Goal: Information Seeking & Learning: Learn about a topic

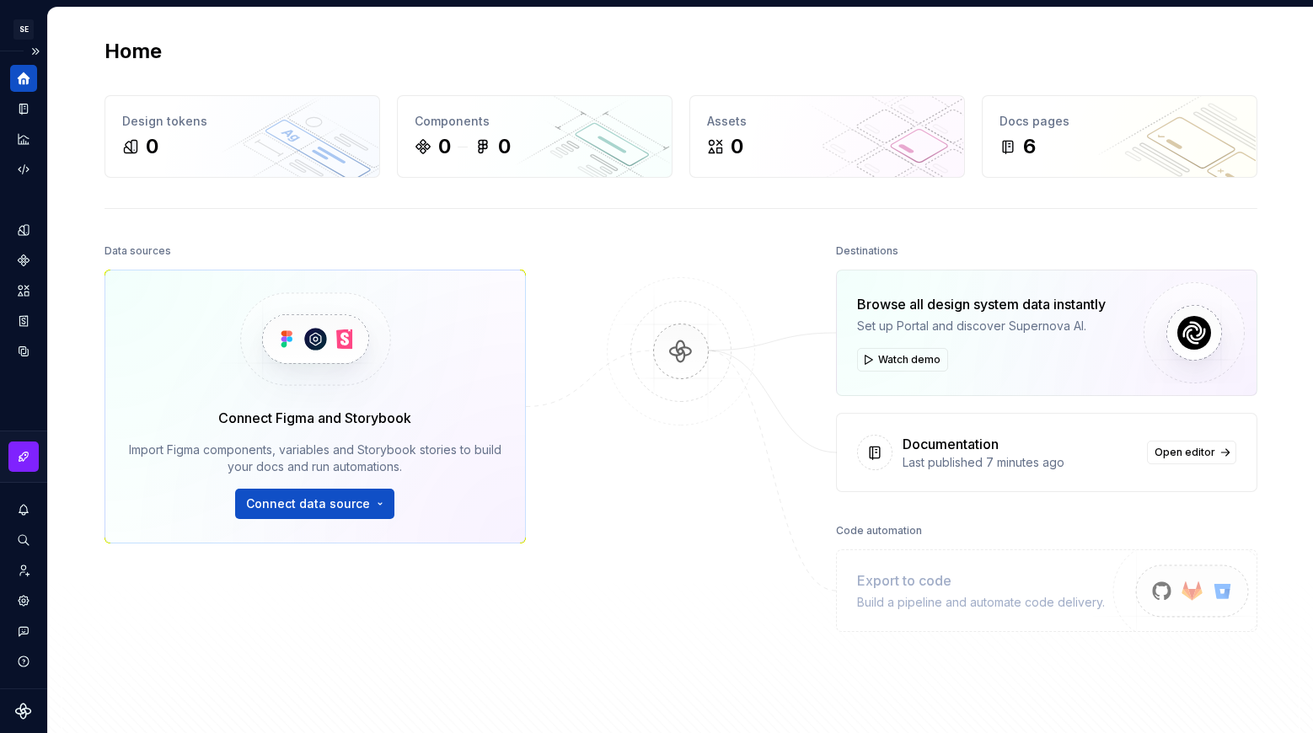
click at [27, 77] on icon "Home" at bounding box center [24, 78] width 13 height 13
click at [24, 105] on icon "Documentation" at bounding box center [23, 109] width 8 height 11
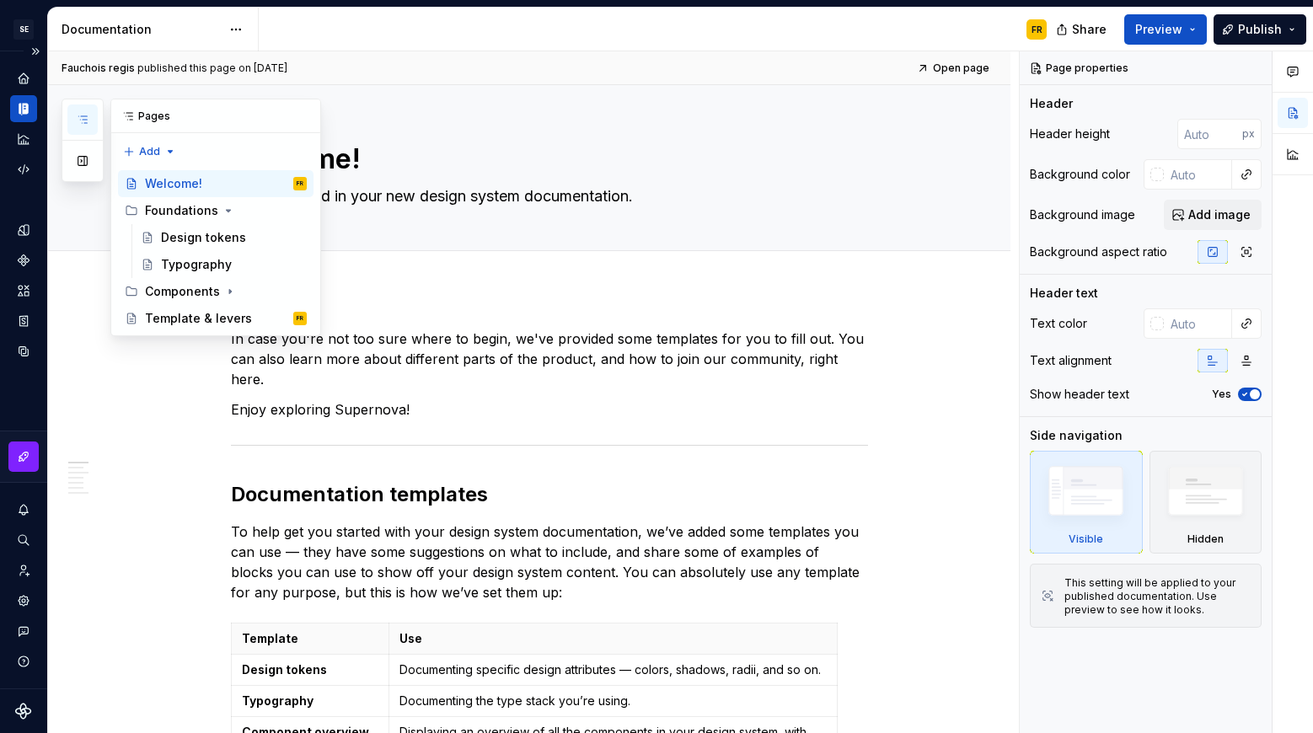
click at [87, 120] on icon "button" at bounding box center [82, 119] width 13 height 13
click at [175, 312] on div "Template & levers" at bounding box center [198, 318] width 107 height 17
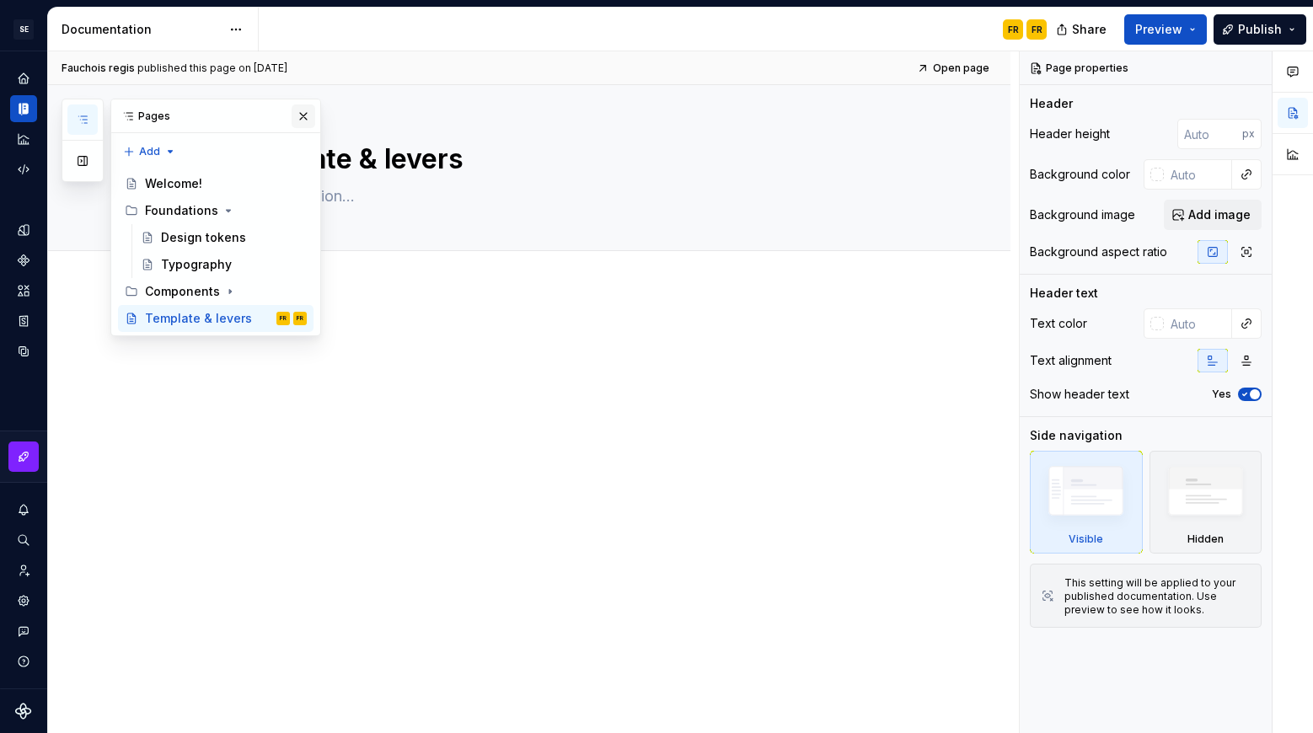
click at [301, 115] on button "button" at bounding box center [304, 116] width 24 height 24
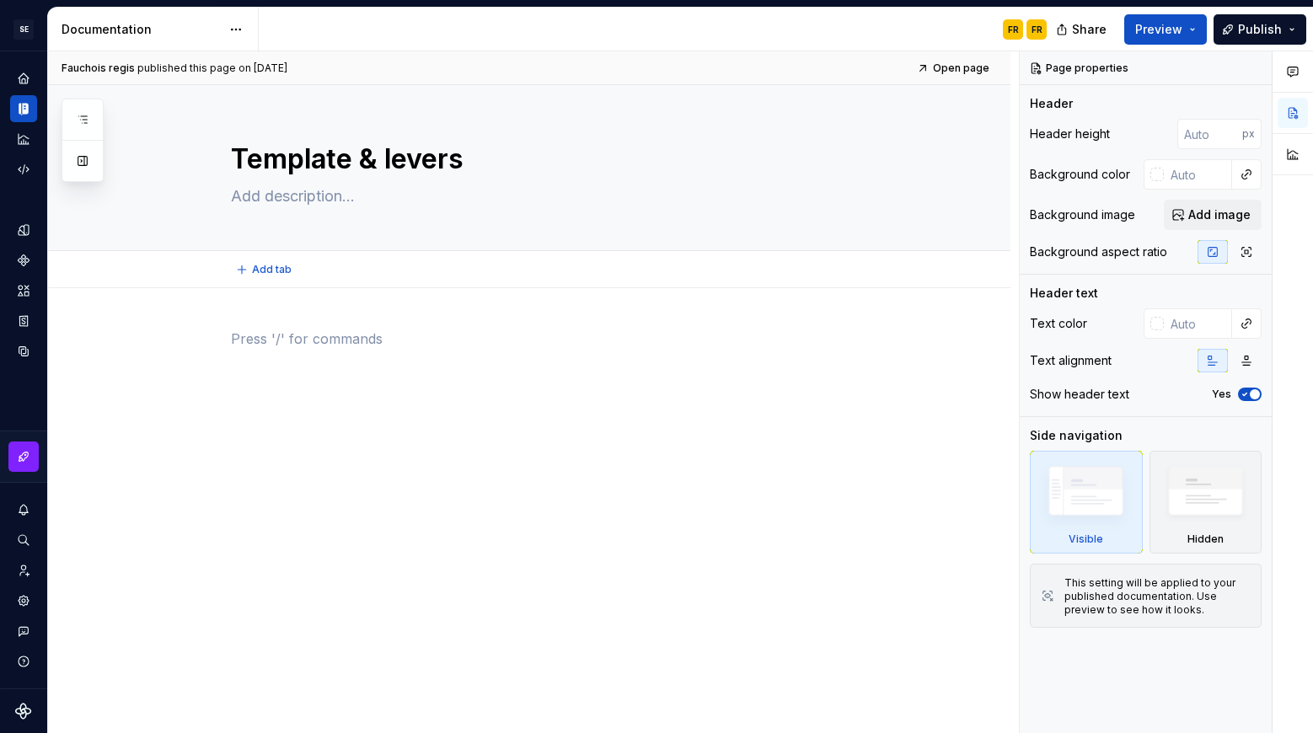
click at [350, 280] on div "Add tab" at bounding box center [549, 270] width 637 height 24
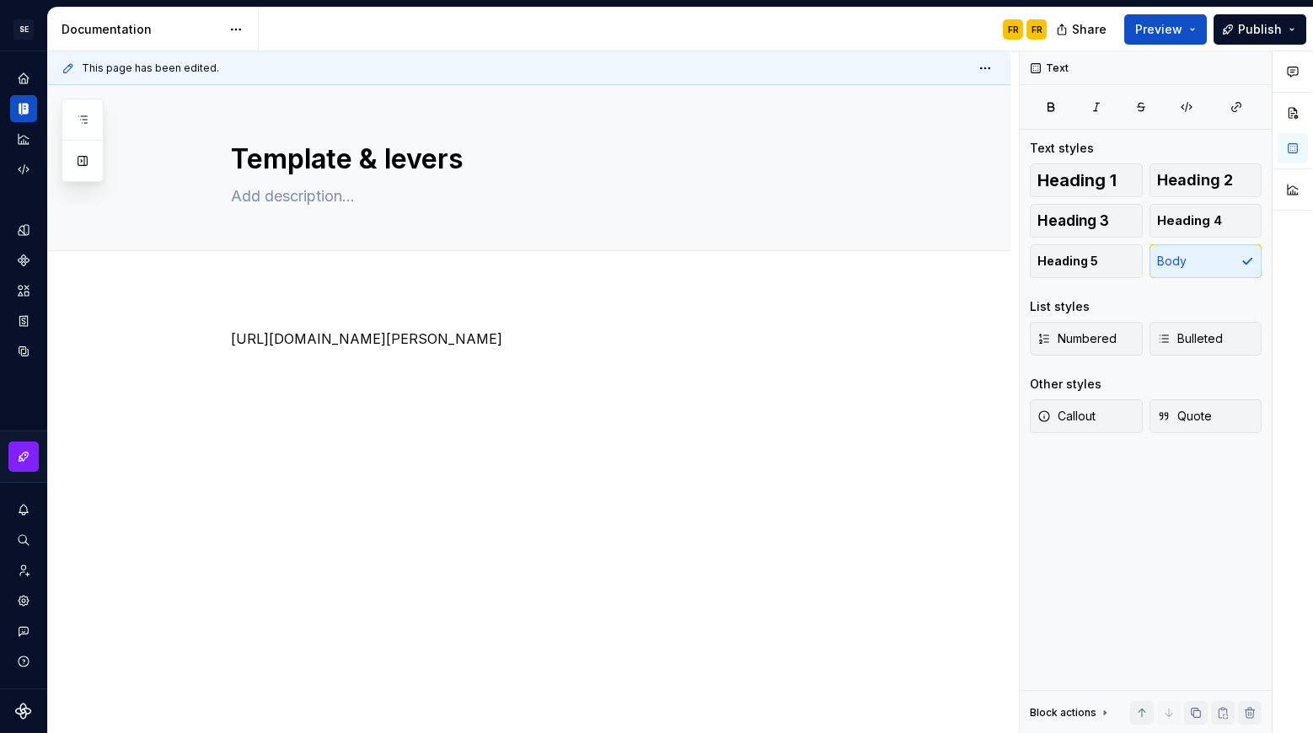
click at [530, 489] on div "[URL][DOMAIN_NAME][PERSON_NAME]" at bounding box center [529, 460] width 962 height 345
click at [332, 276] on div "Add tab" at bounding box center [549, 270] width 637 height 24
click at [88, 164] on button "button" at bounding box center [82, 161] width 30 height 30
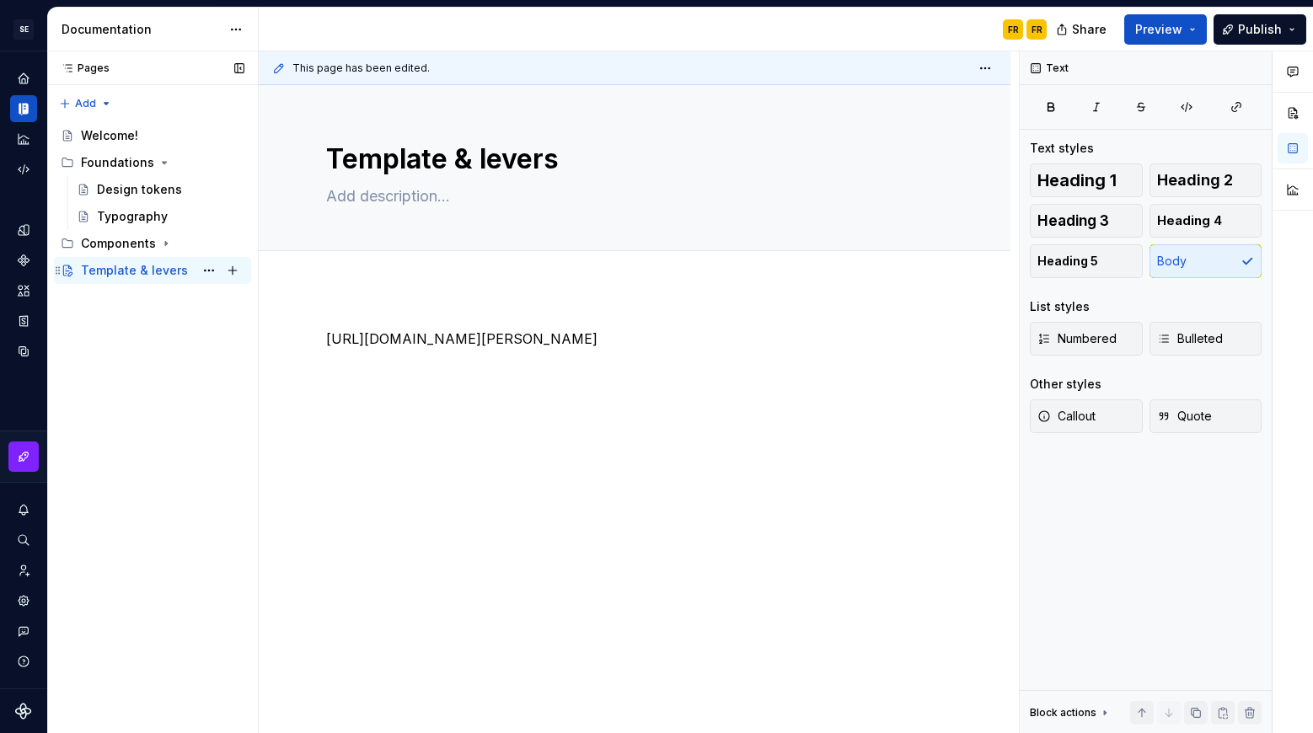
click at [126, 267] on div "Template & levers" at bounding box center [134, 270] width 107 height 17
click at [488, 427] on div "[URL][DOMAIN_NAME][PERSON_NAME]" at bounding box center [635, 460] width 752 height 345
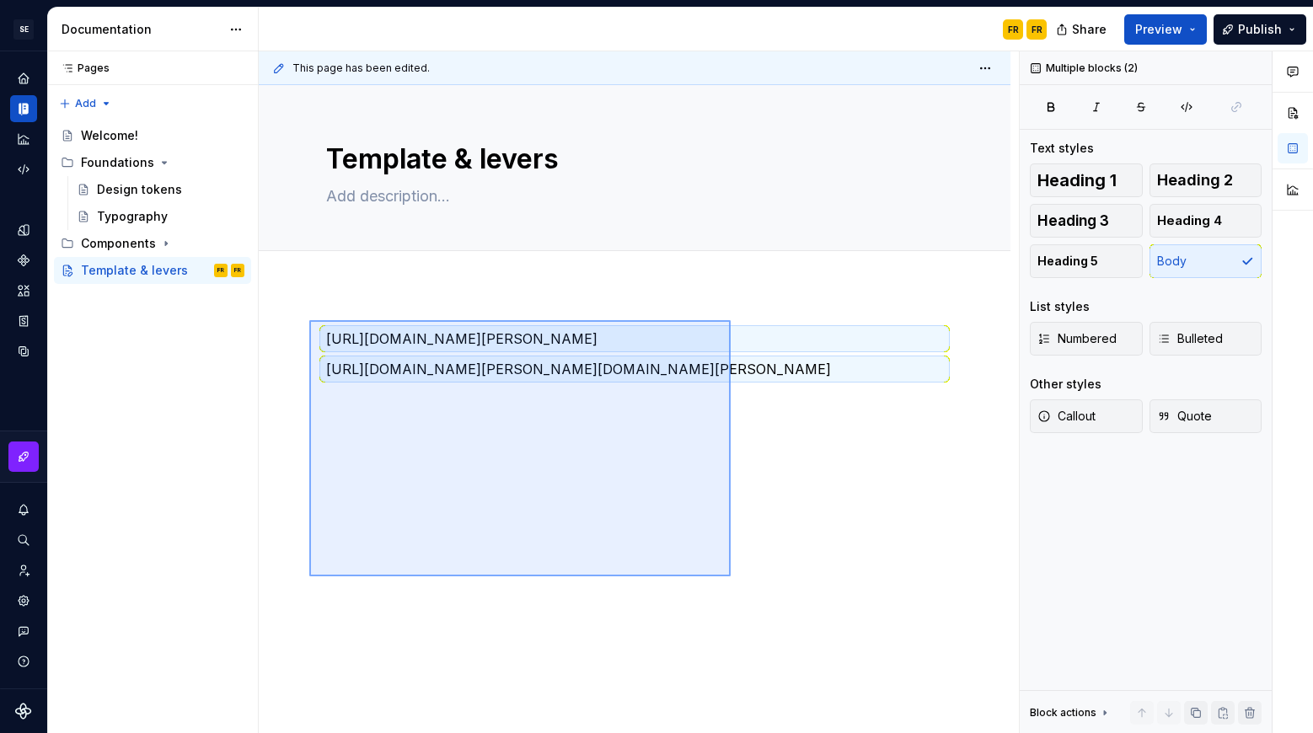
drag, startPoint x: 363, startPoint y: 364, endPoint x: 731, endPoint y: 576, distance: 424.3
click at [731, 576] on div "This page has been edited. Template & levers Edit header [URL][DOMAIN_NAME][PER…" at bounding box center [639, 392] width 760 height 682
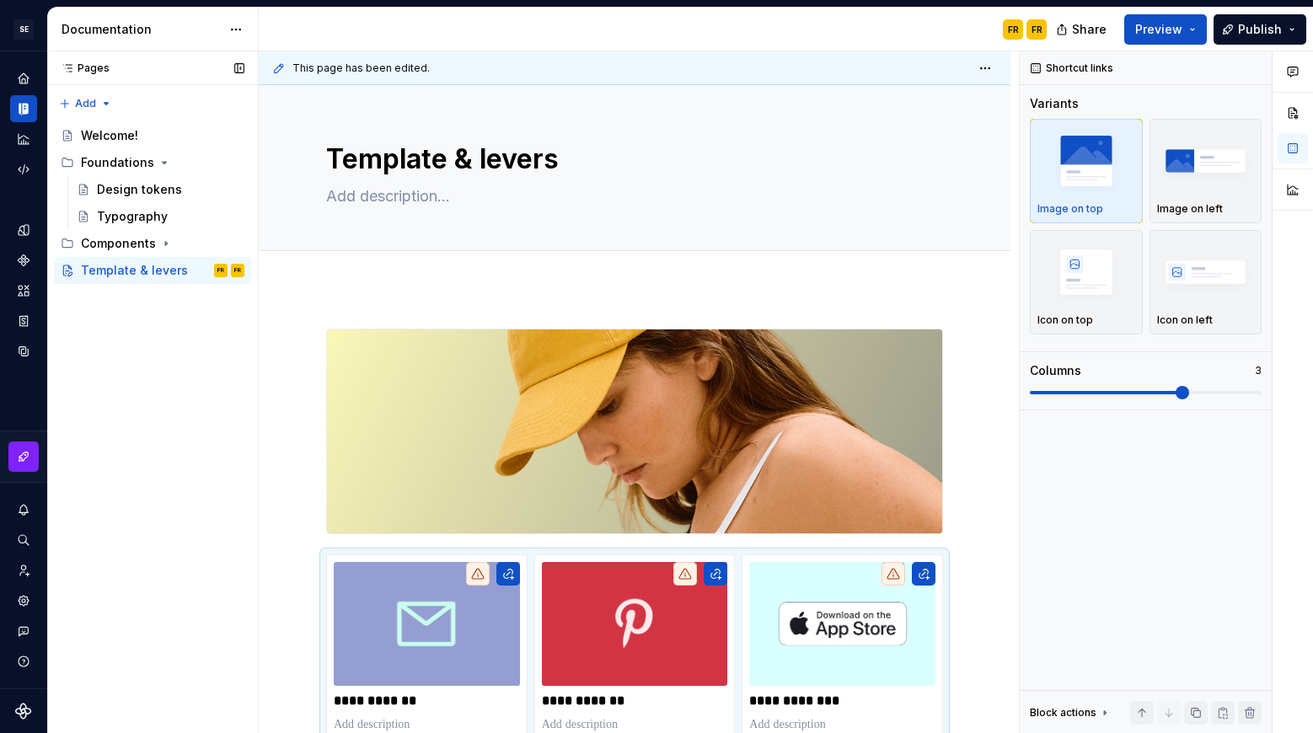
click at [160, 329] on div "Pages Pages Add Accessibility guide for tree Page tree. Navigate the tree with …" at bounding box center [152, 392] width 211 height 682
click at [161, 328] on div "Pages Pages Add Accessibility guide for tree Page tree. Navigate the tree with …" at bounding box center [152, 392] width 211 height 682
click at [454, 305] on div "**********" at bounding box center [639, 392] width 760 height 682
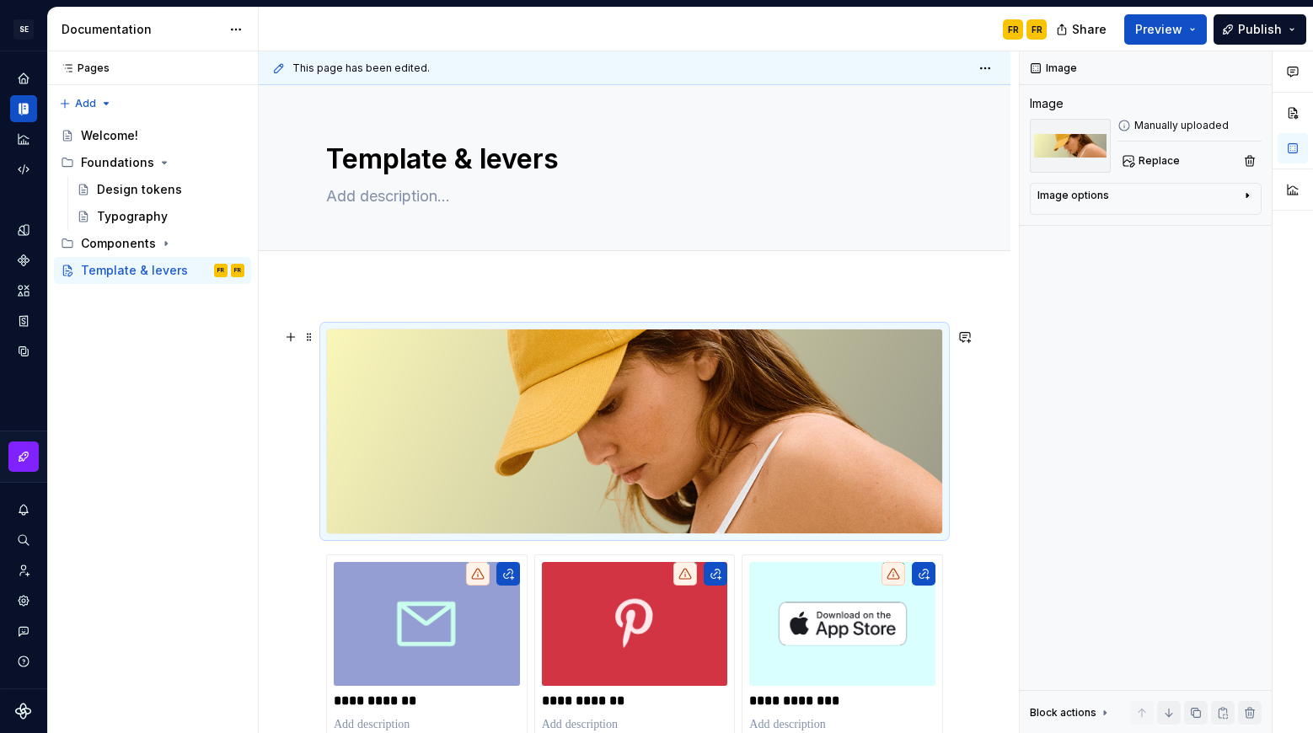
click at [466, 360] on img at bounding box center [634, 431] width 615 height 204
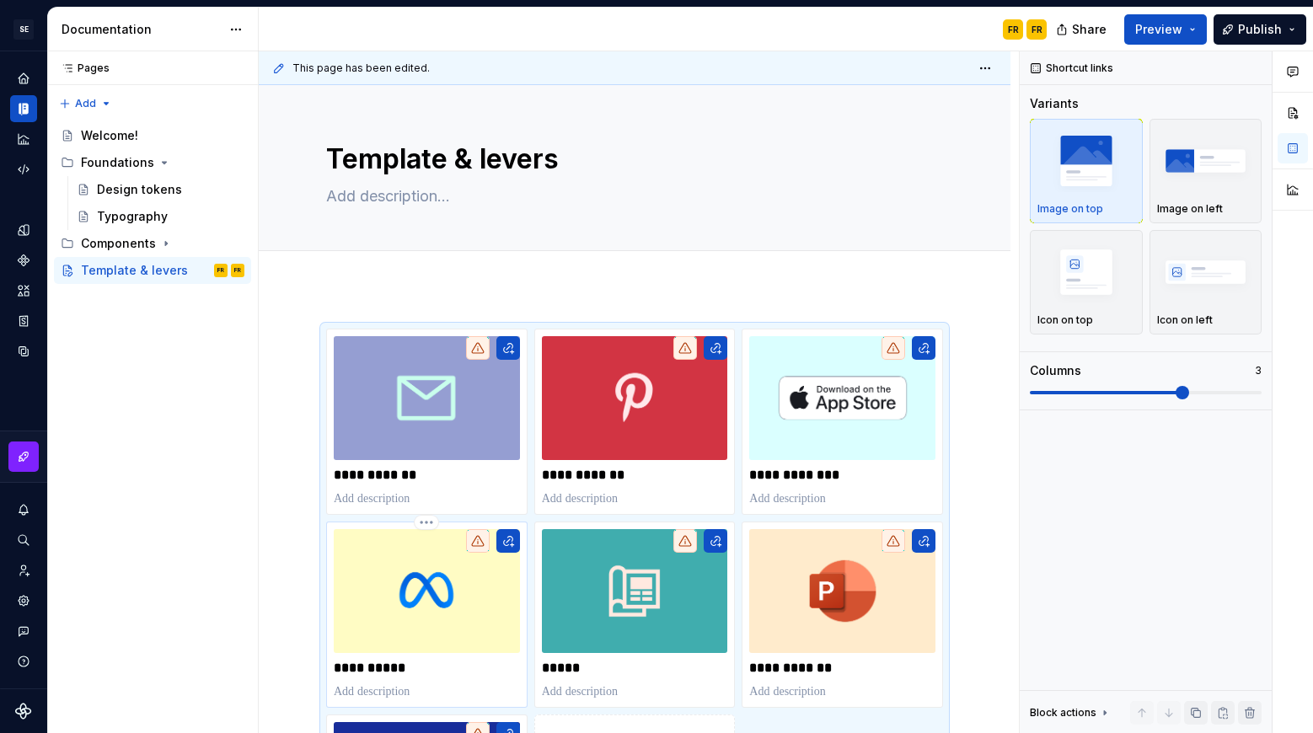
scroll to position [166, 0]
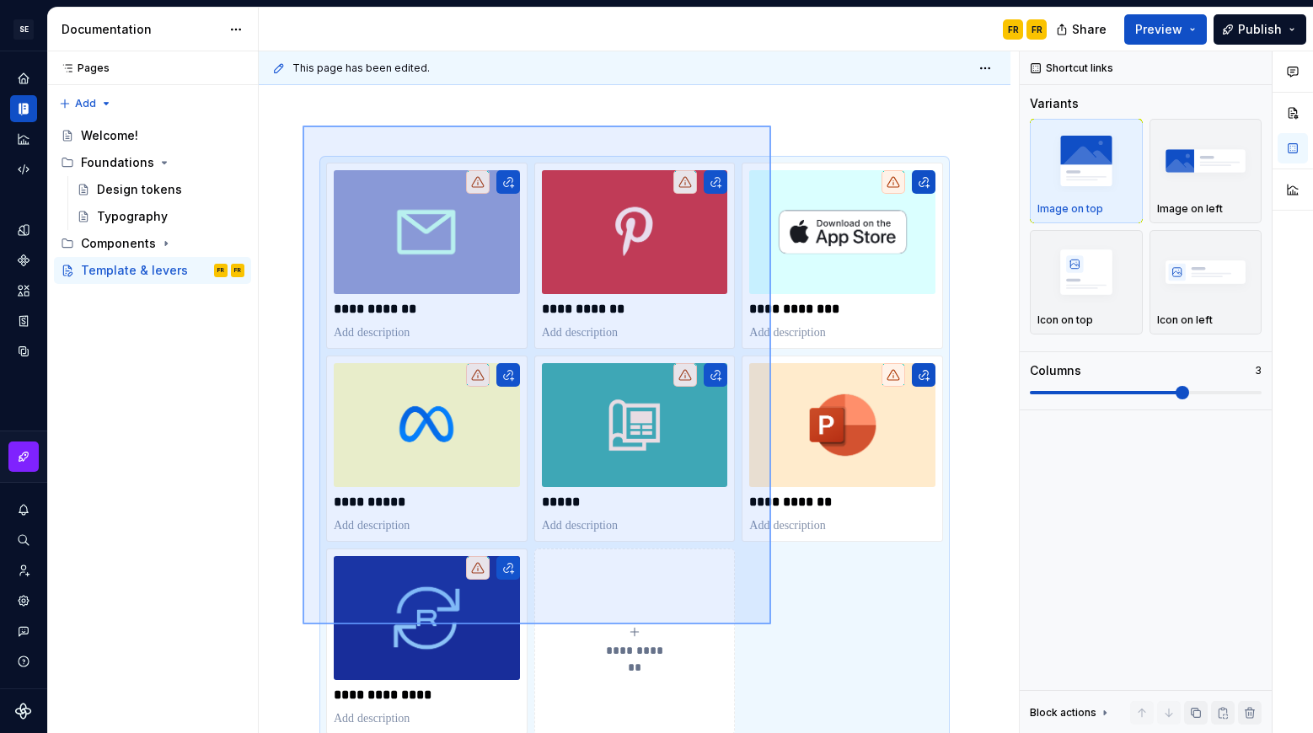
drag, startPoint x: 324, startPoint y: 150, endPoint x: 771, endPoint y: 624, distance: 651.5
click at [771, 624] on div "**********" at bounding box center [639, 392] width 760 height 682
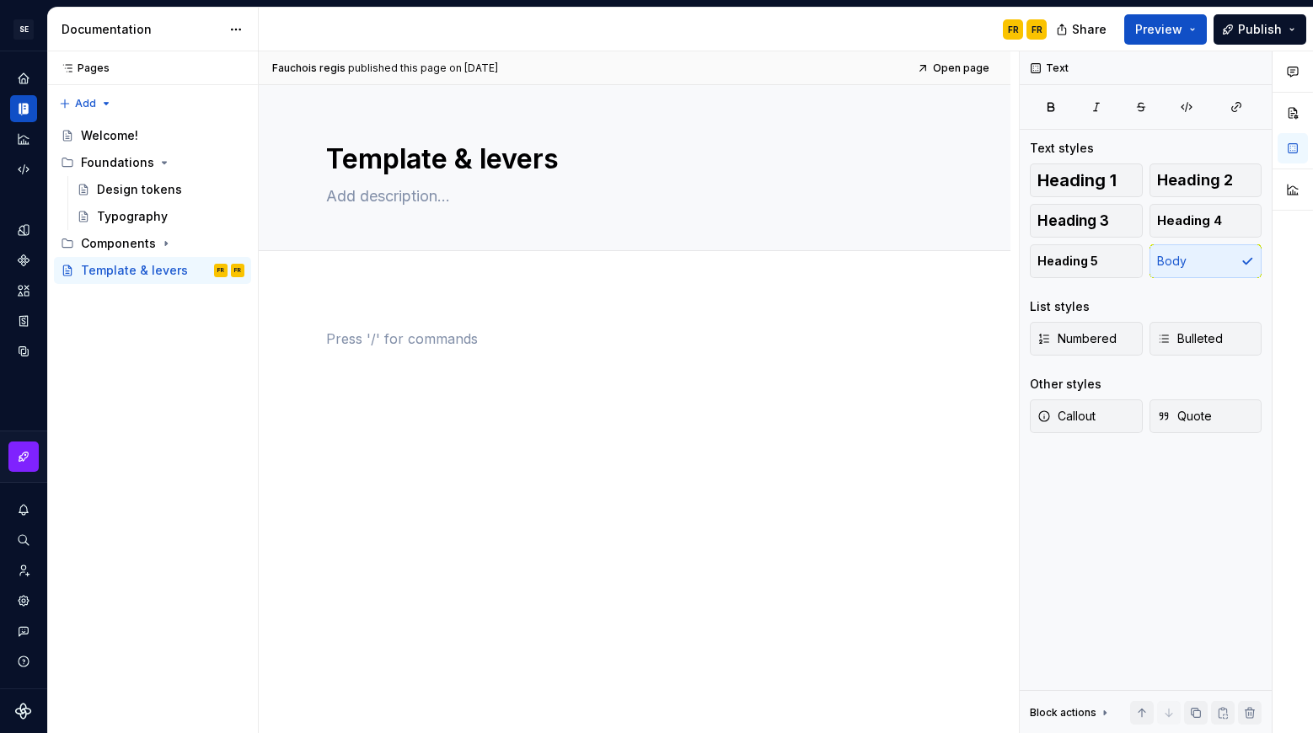
scroll to position [0, 0]
click at [746, 523] on div "[PERSON_NAME] regis published this page on [DATE] Open page Template & levers E…" at bounding box center [639, 392] width 760 height 682
type textarea "*"
